Goal: Complete application form

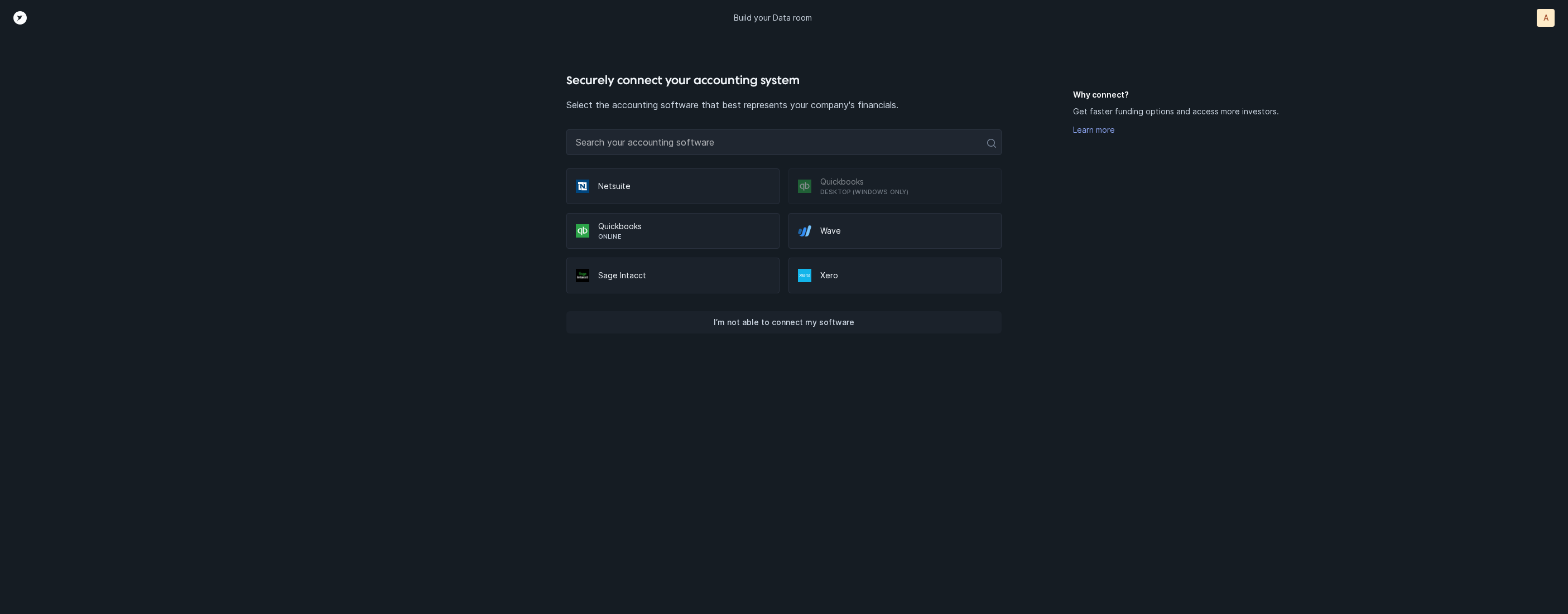
click at [824, 325] on p "I’m not able to connect my software" at bounding box center [784, 322] width 141 height 13
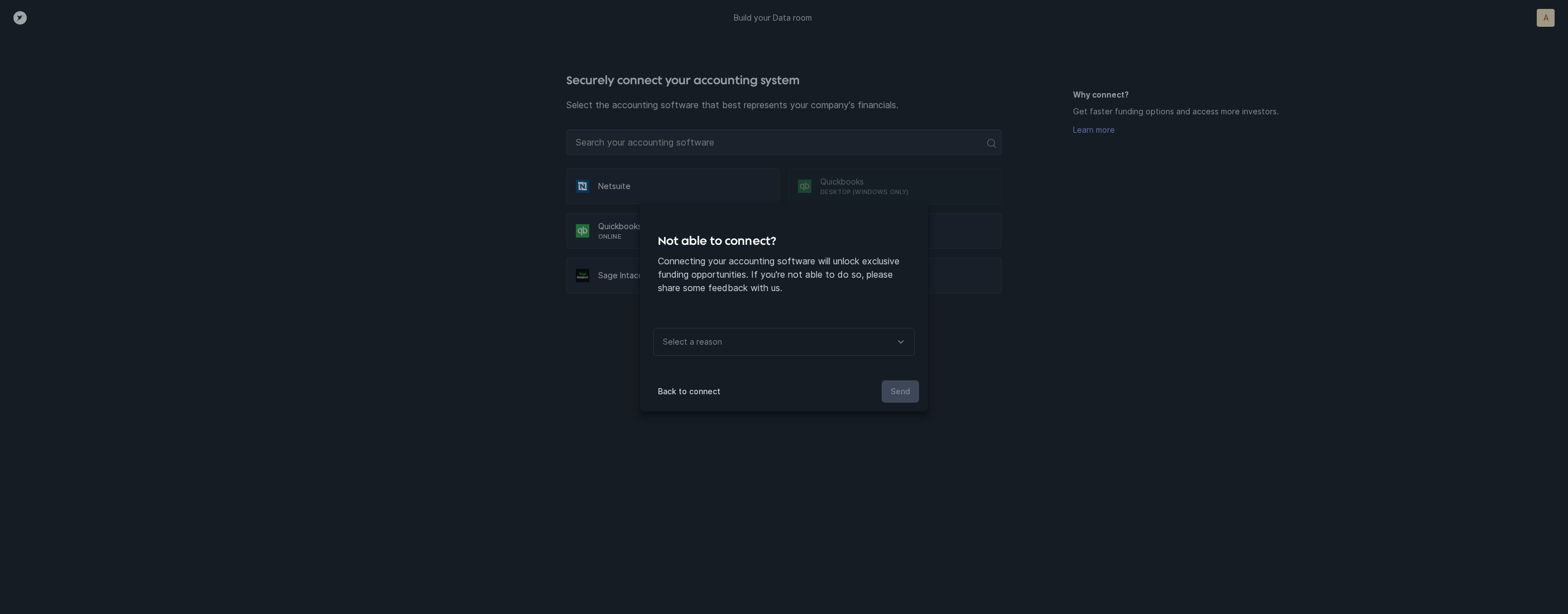
click at [792, 342] on div "Select a reason" at bounding box center [784, 342] width 261 height 28
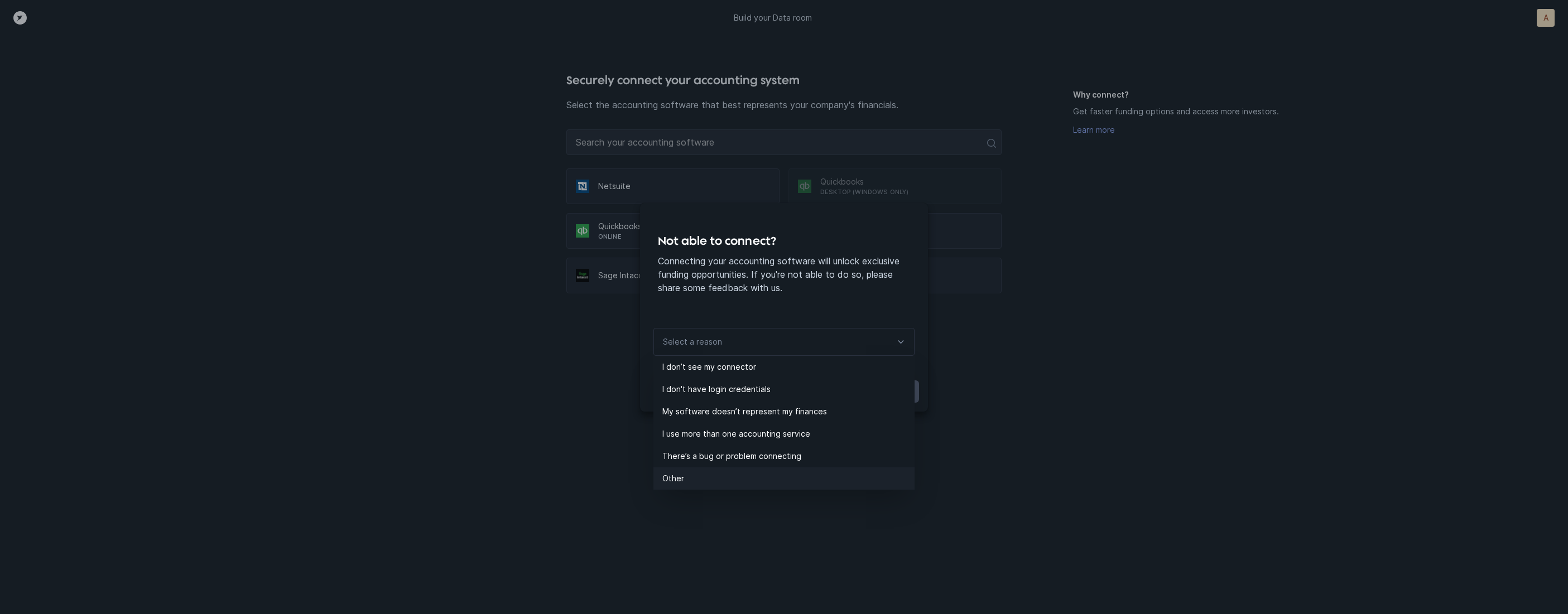
click at [716, 477] on p "Other" at bounding box center [788, 478] width 252 height 13
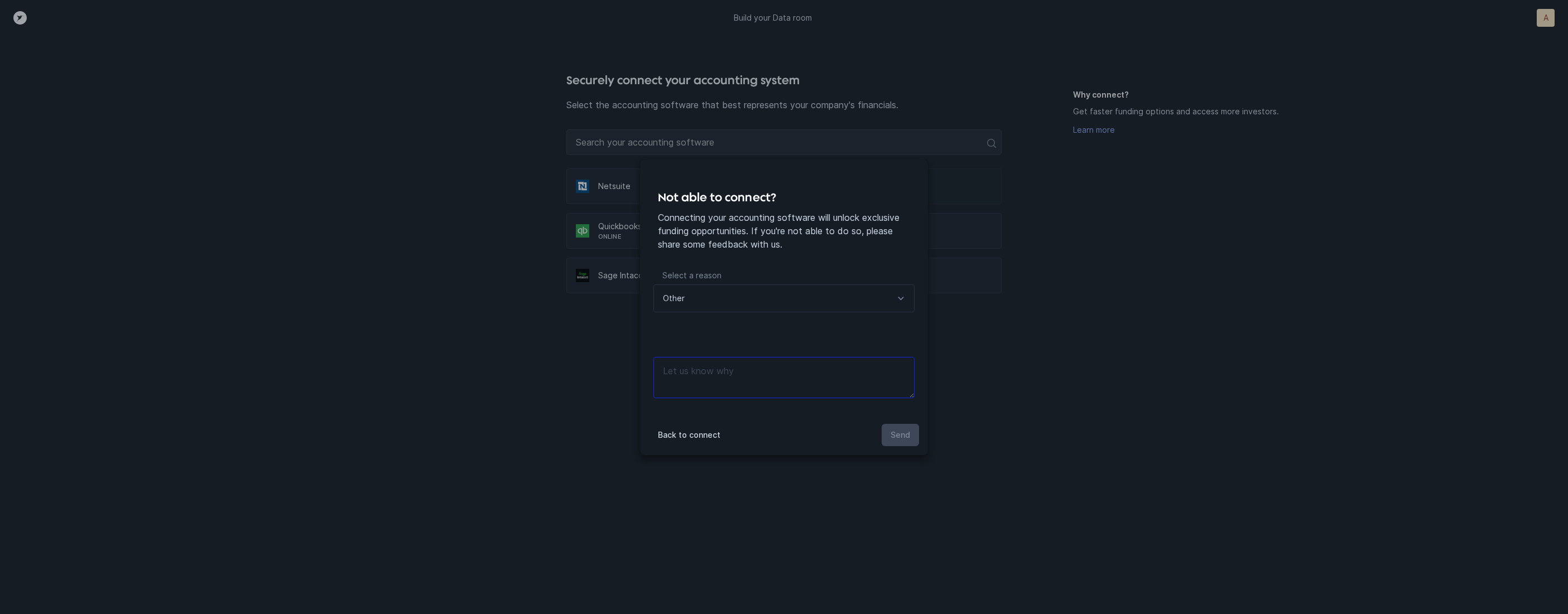
click at [733, 372] on textarea at bounding box center [784, 377] width 261 height 41
type textarea "files"
click at [896, 429] on p "Send" at bounding box center [900, 435] width 19 height 13
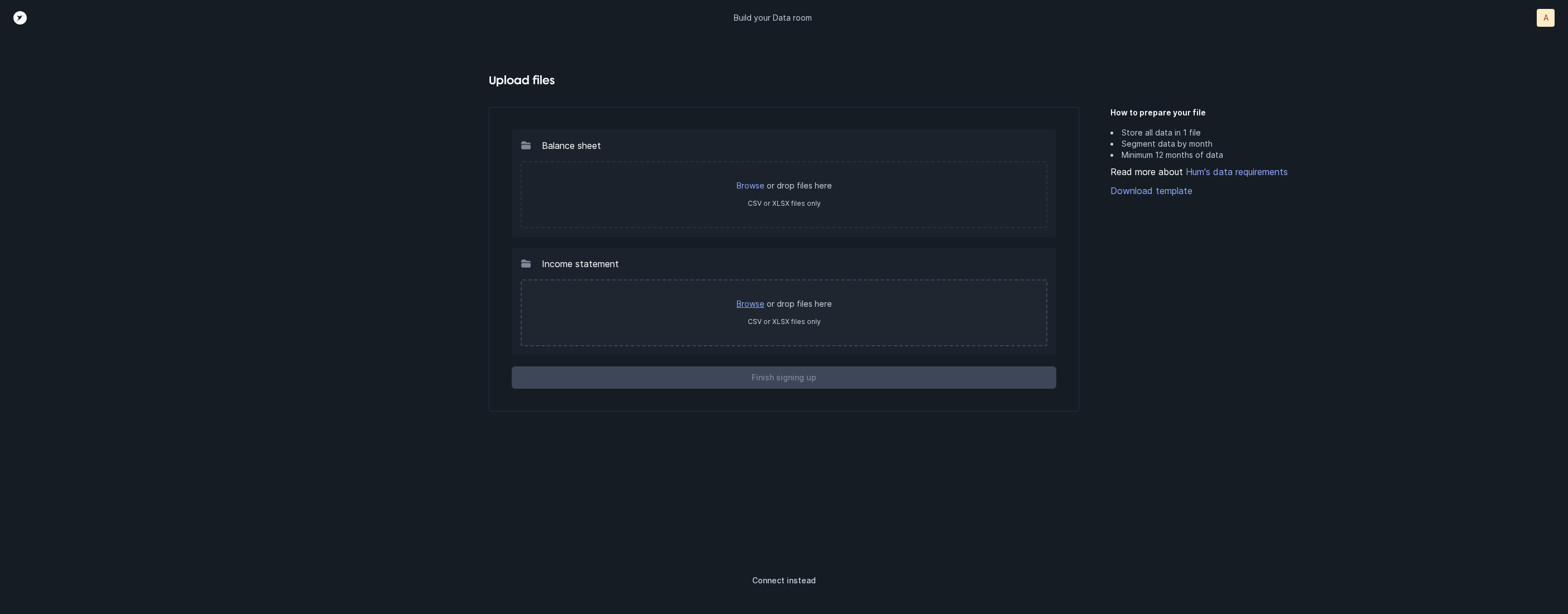
click at [754, 301] on link "Browse" at bounding box center [750, 304] width 28 height 9
click at [1172, 185] on link "Download template" at bounding box center [1274, 190] width 326 height 13
click at [747, 302] on link "Browse" at bounding box center [750, 304] width 28 height 9
click at [751, 299] on link "Browse" at bounding box center [750, 304] width 28 height 9
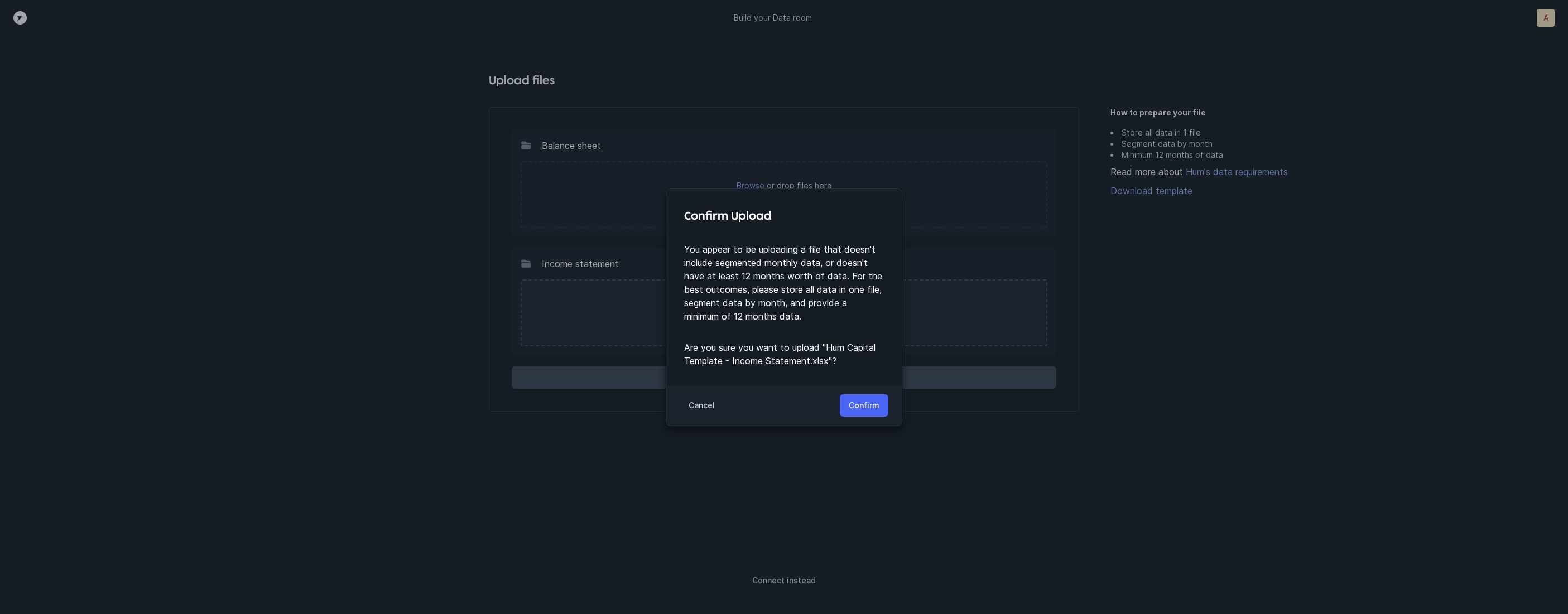
click at [870, 398] on button "Confirm" at bounding box center [864, 405] width 49 height 22
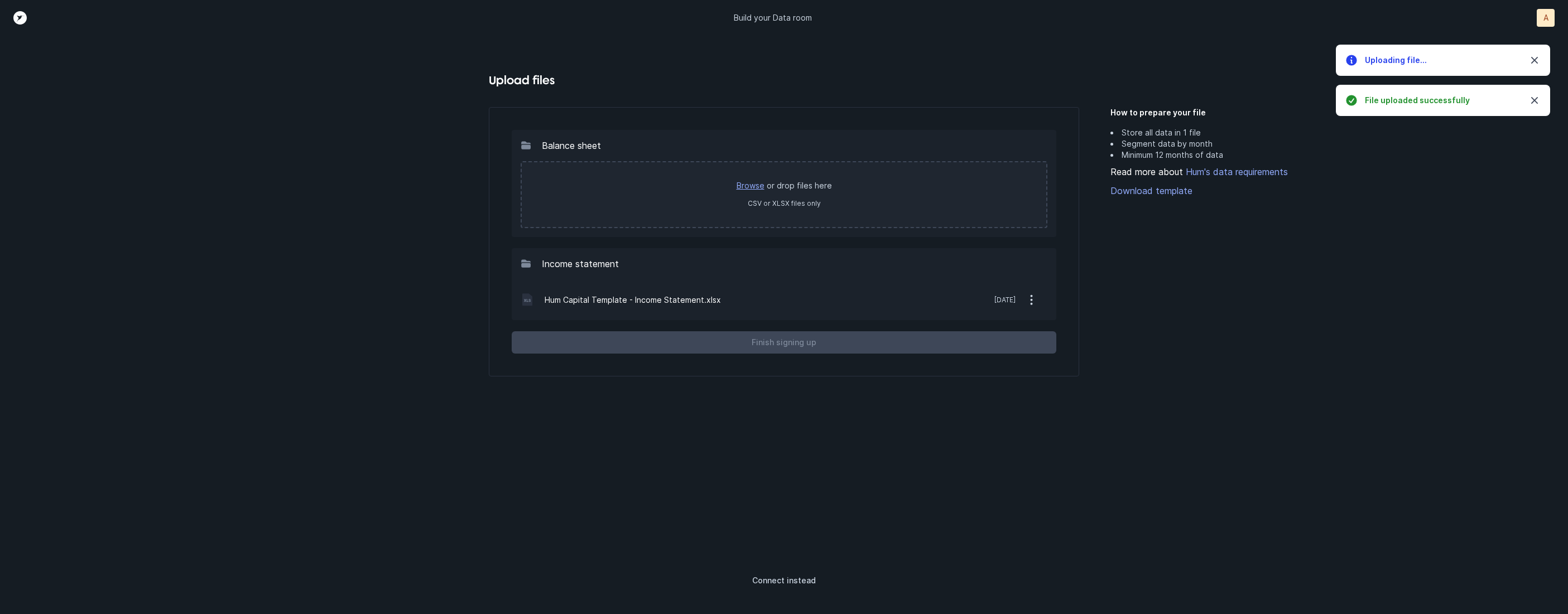
click at [752, 185] on link "Browse" at bounding box center [750, 185] width 28 height 9
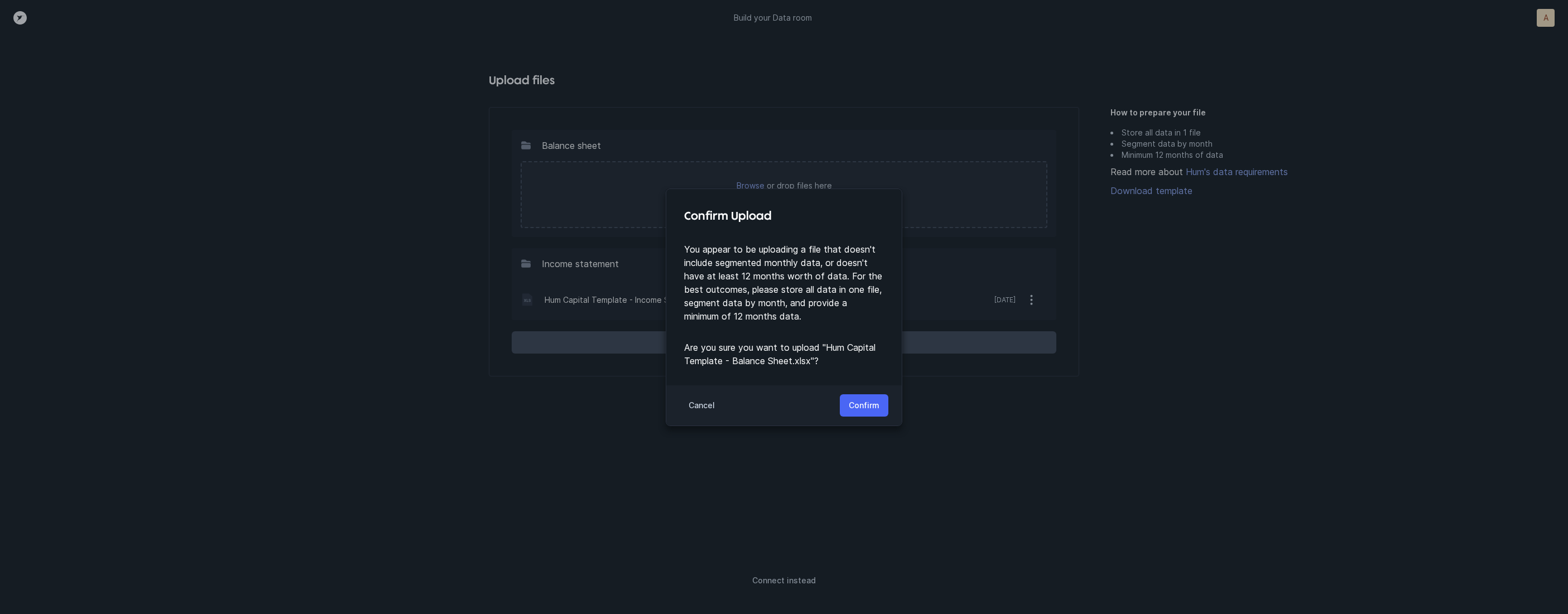
click at [859, 401] on p "Confirm" at bounding box center [864, 405] width 31 height 13
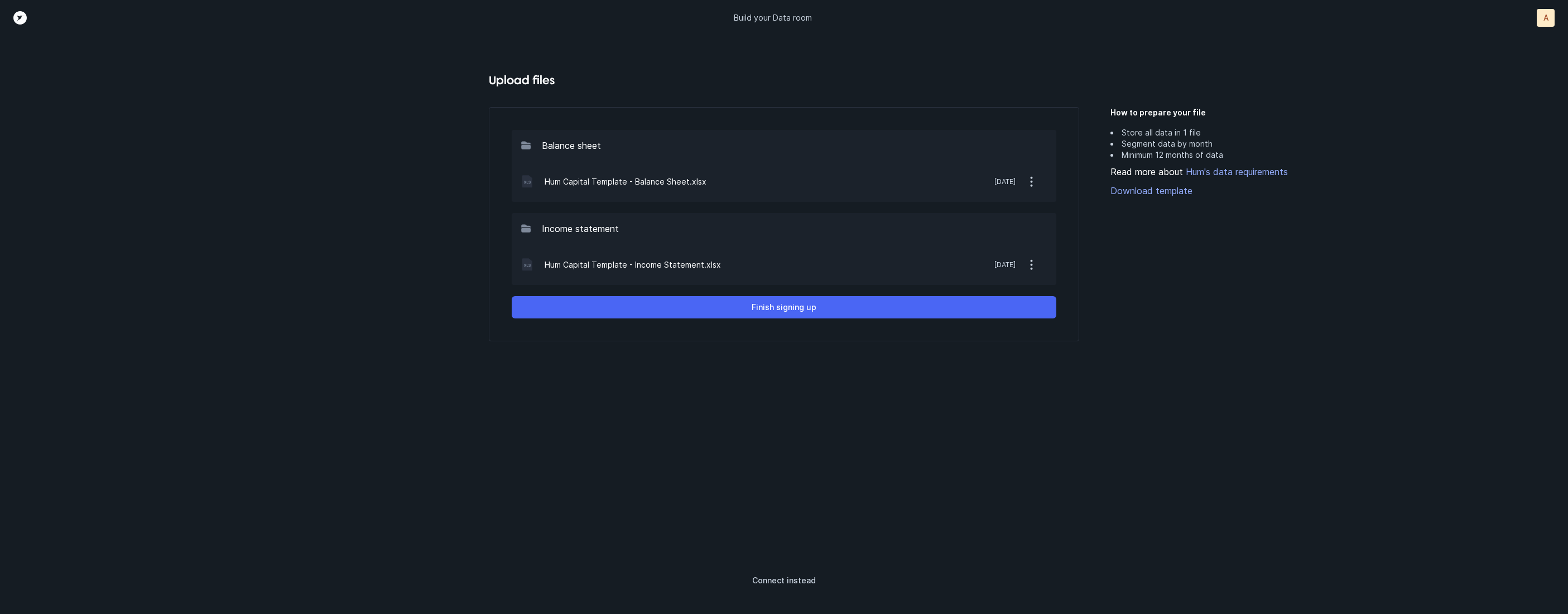
click at [821, 310] on button "Finish signing up" at bounding box center [784, 307] width 546 height 22
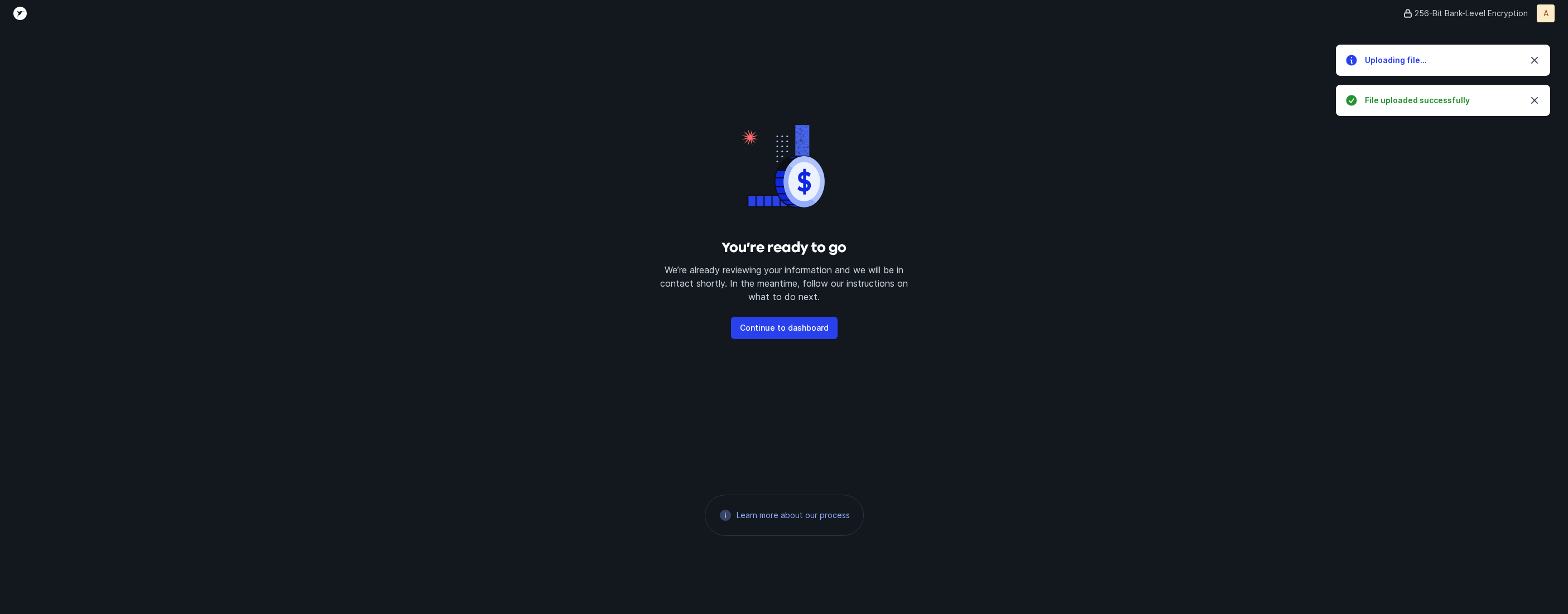
click at [634, 243] on div "You’re ready to go We’re already reviewing your information and we will be in c…" at bounding box center [784, 321] width 1568 height 587
